Goal: Information Seeking & Learning: Learn about a topic

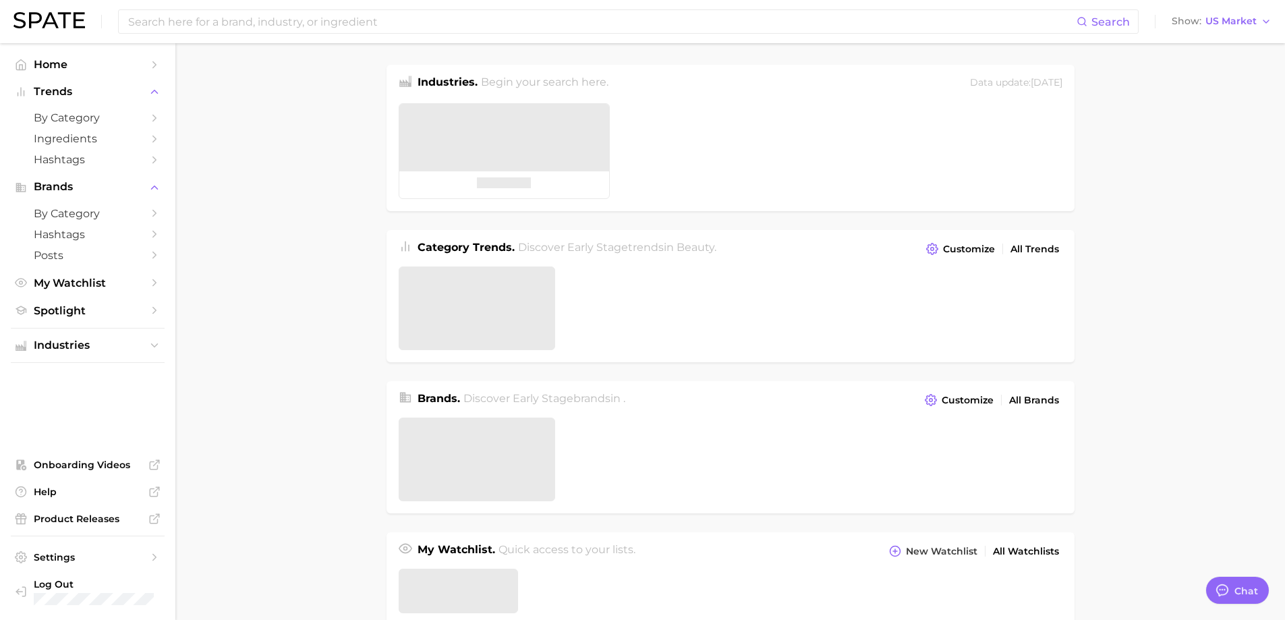
type textarea "x"
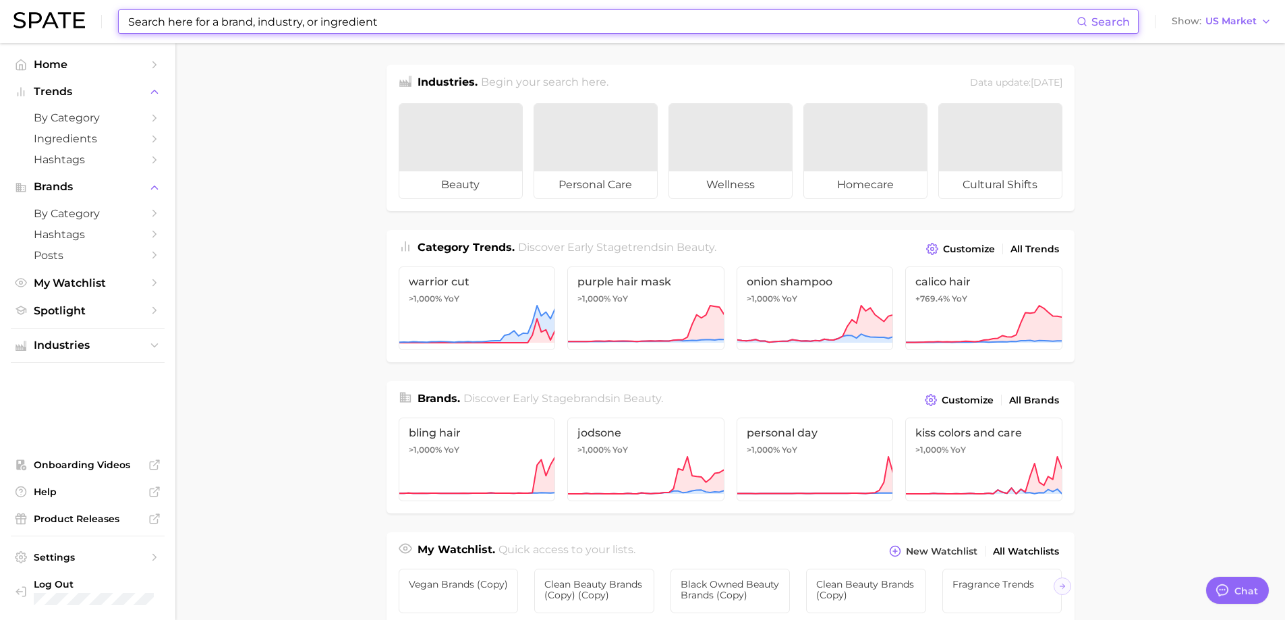
click at [216, 23] on input at bounding box center [601, 21] width 949 height 23
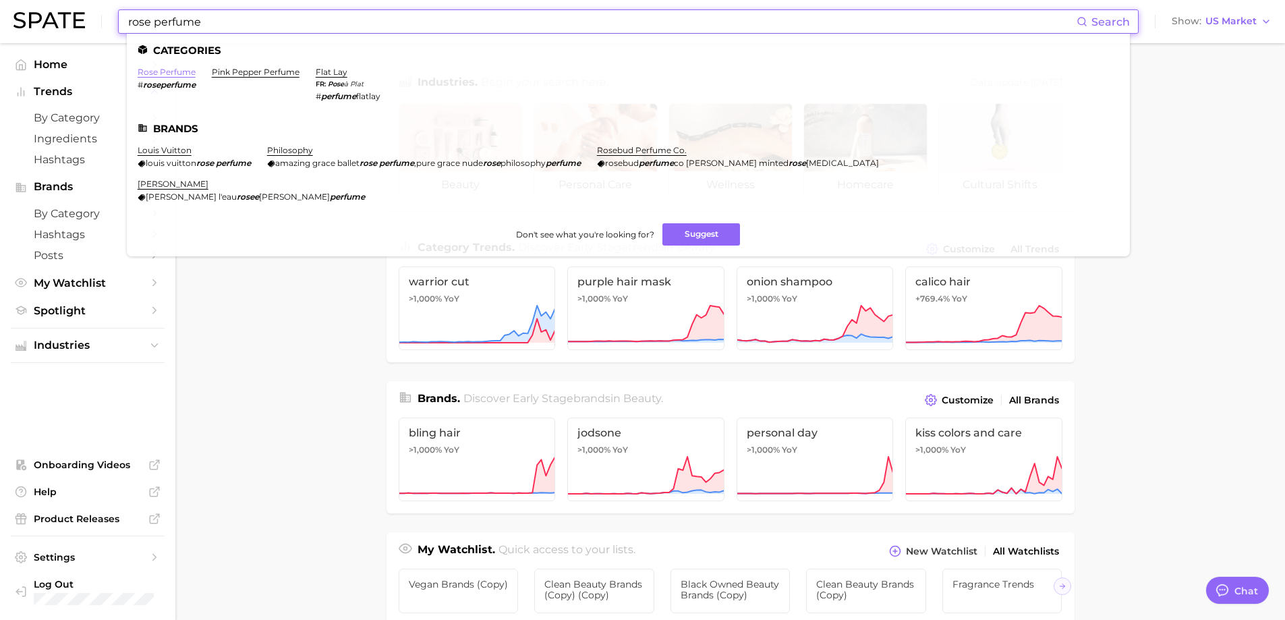
type input "rose perfume"
click at [171, 72] on link "rose perfume" at bounding box center [167, 72] width 58 height 10
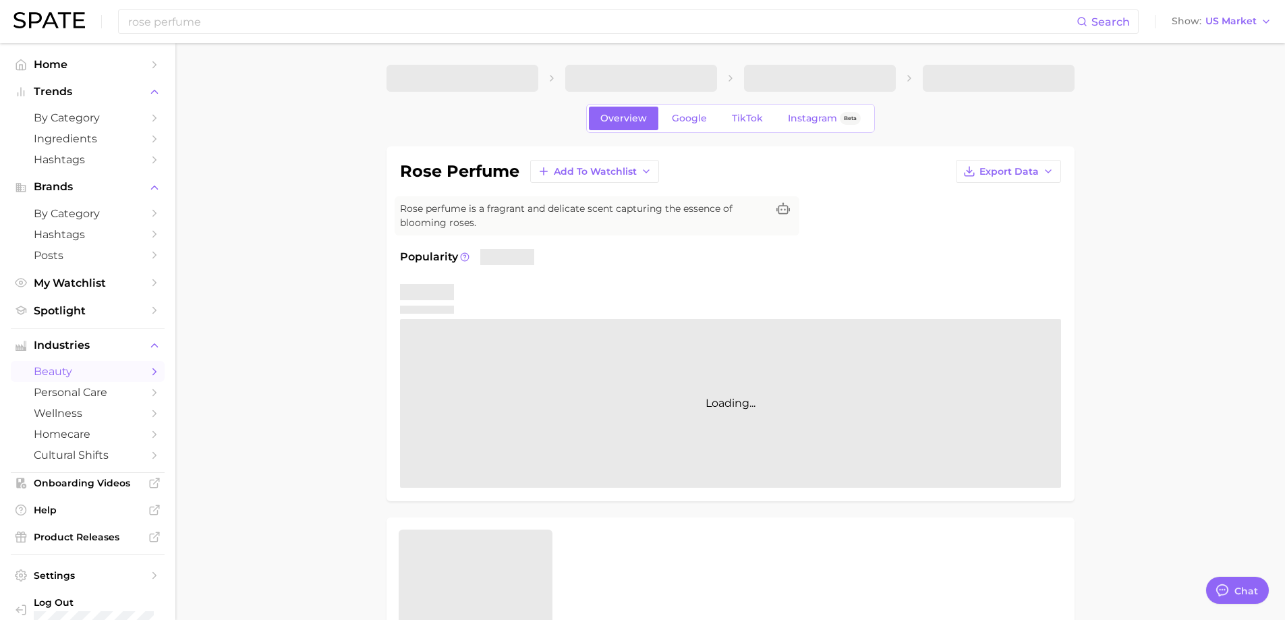
type textarea "x"
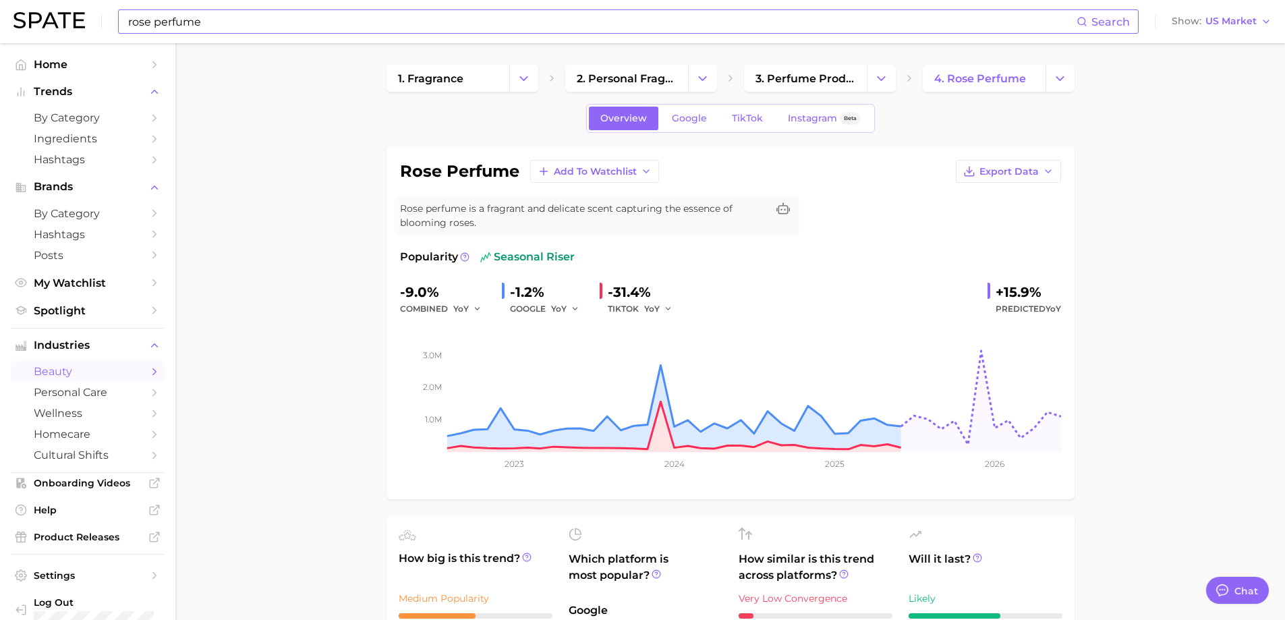
click at [241, 18] on input "rose perfume" at bounding box center [601, 21] width 949 height 23
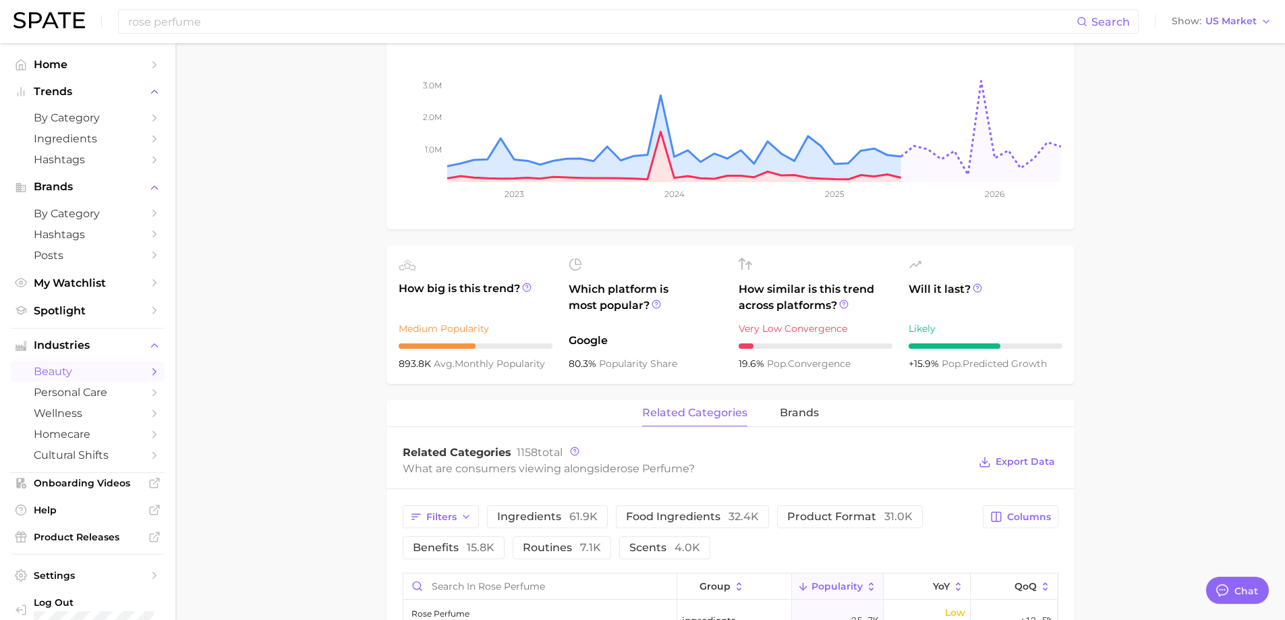
scroll to position [539, 0]
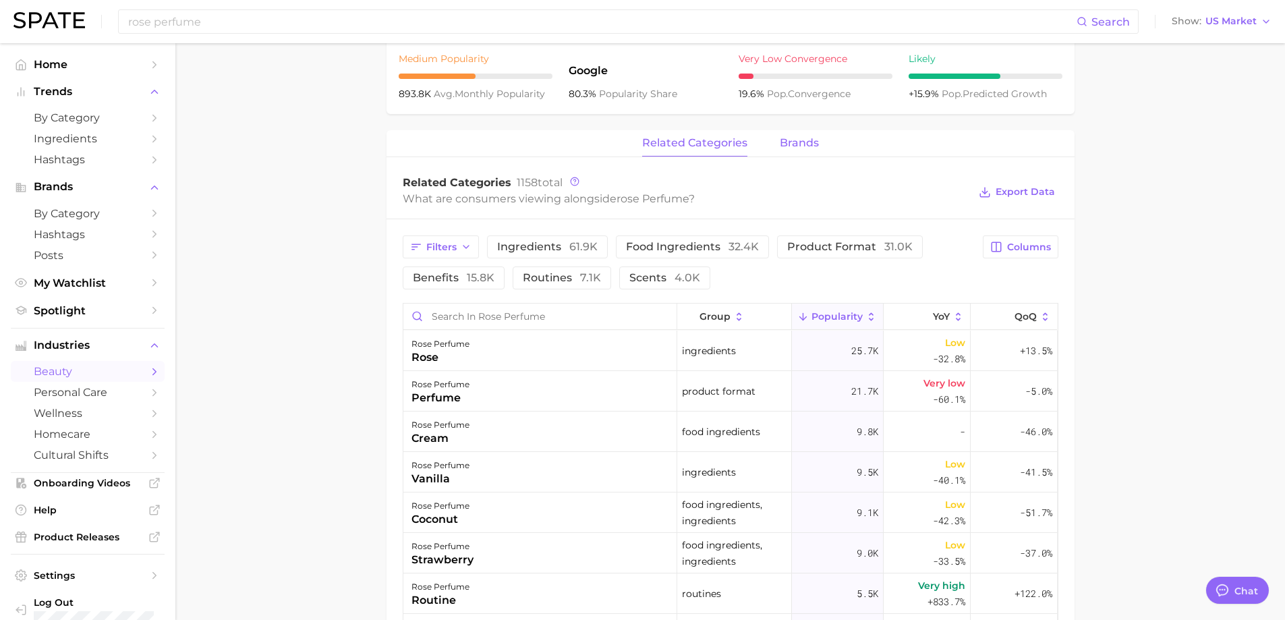
click at [784, 142] on span "brands" at bounding box center [799, 143] width 39 height 12
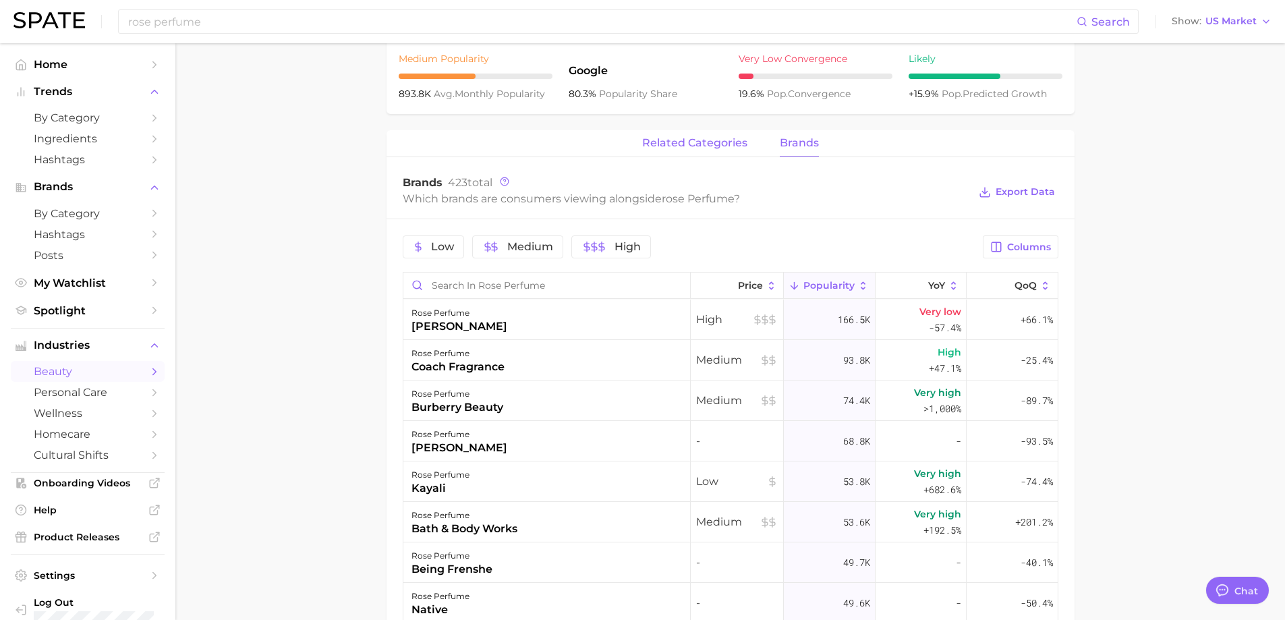
click at [692, 143] on span "related categories" at bounding box center [694, 143] width 105 height 12
